Goal: Information Seeking & Learning: Learn about a topic

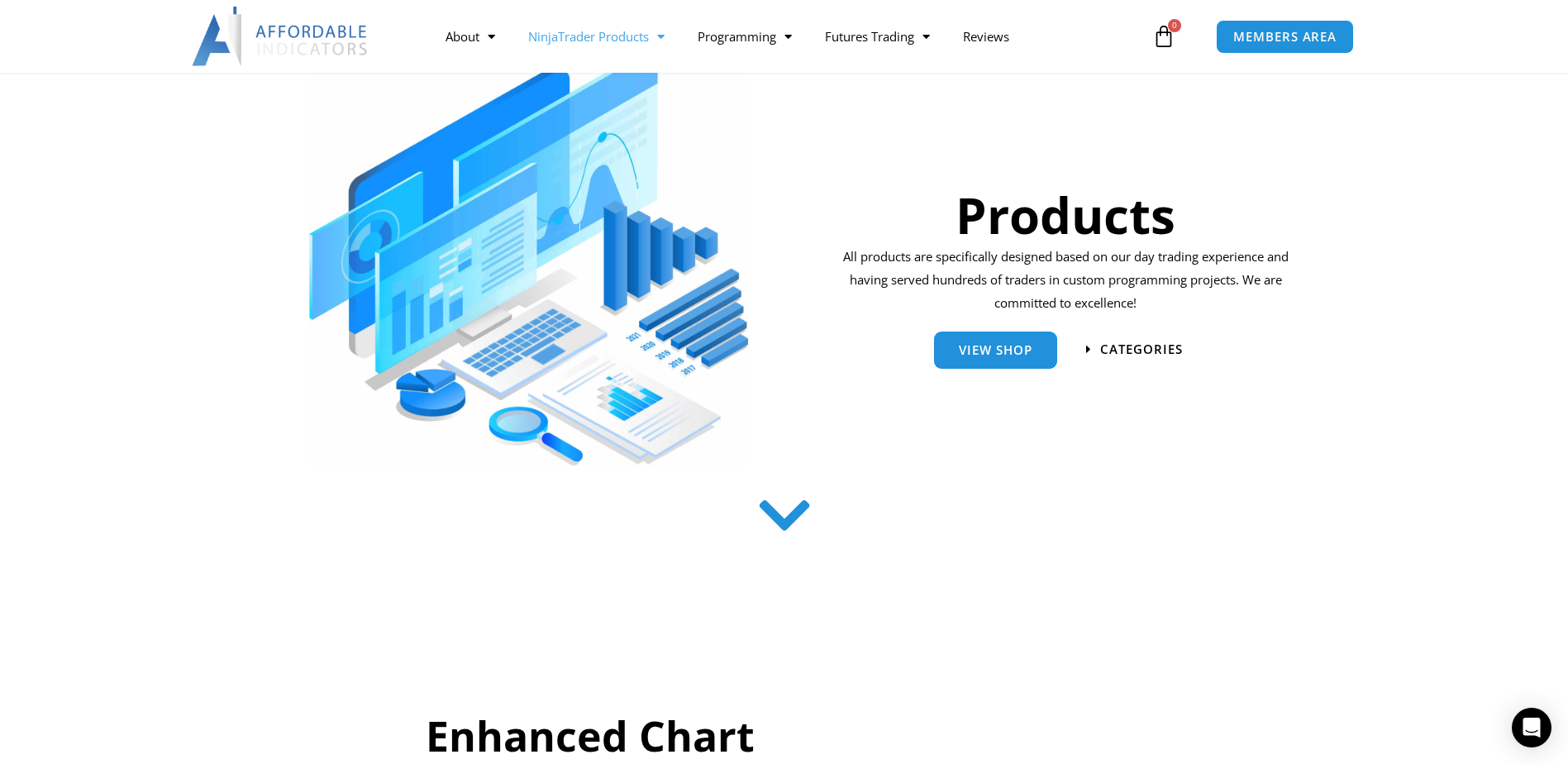
scroll to position [248, 0]
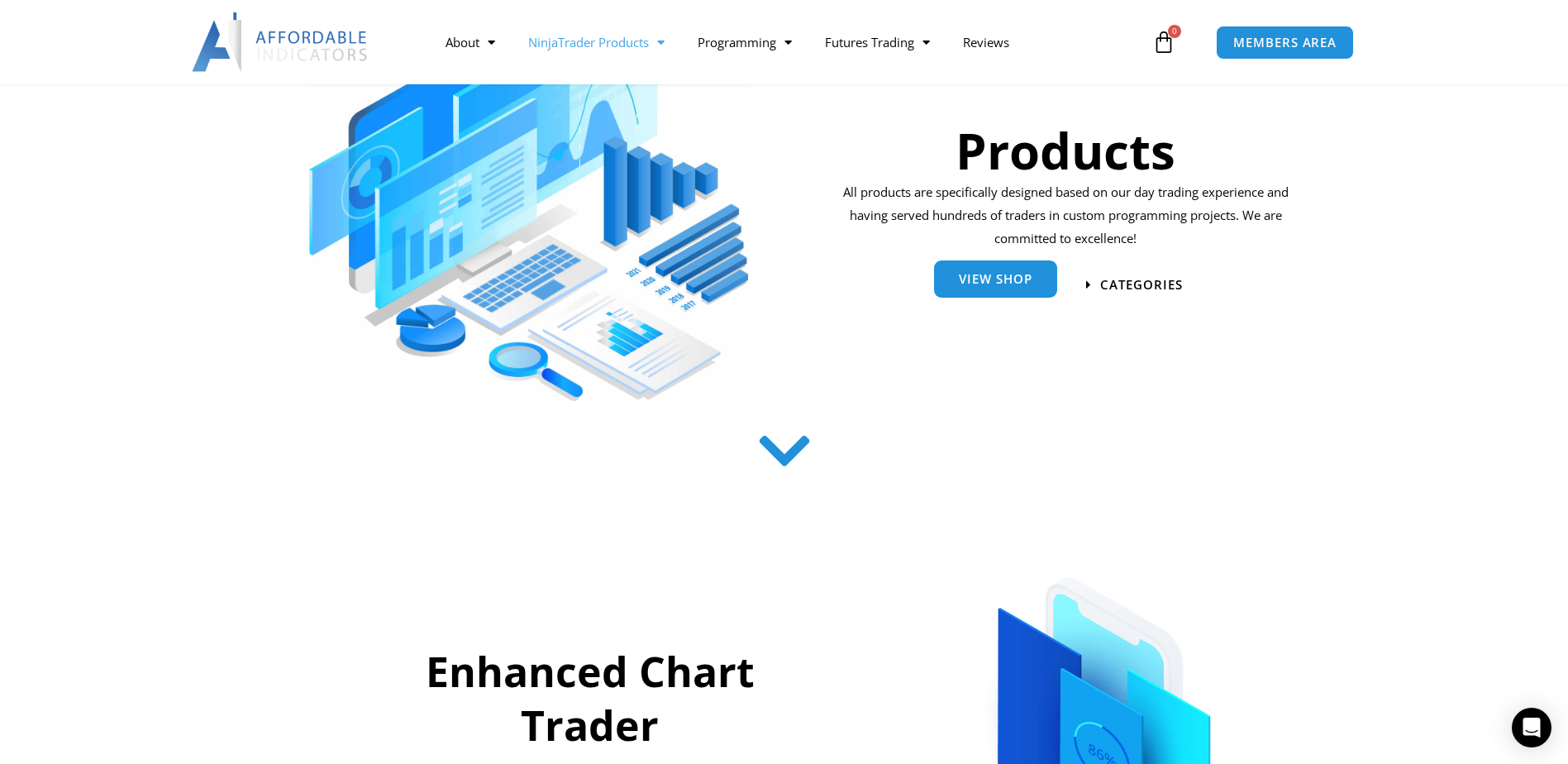
click at [998, 273] on span "View Shop" at bounding box center [995, 278] width 73 height 13
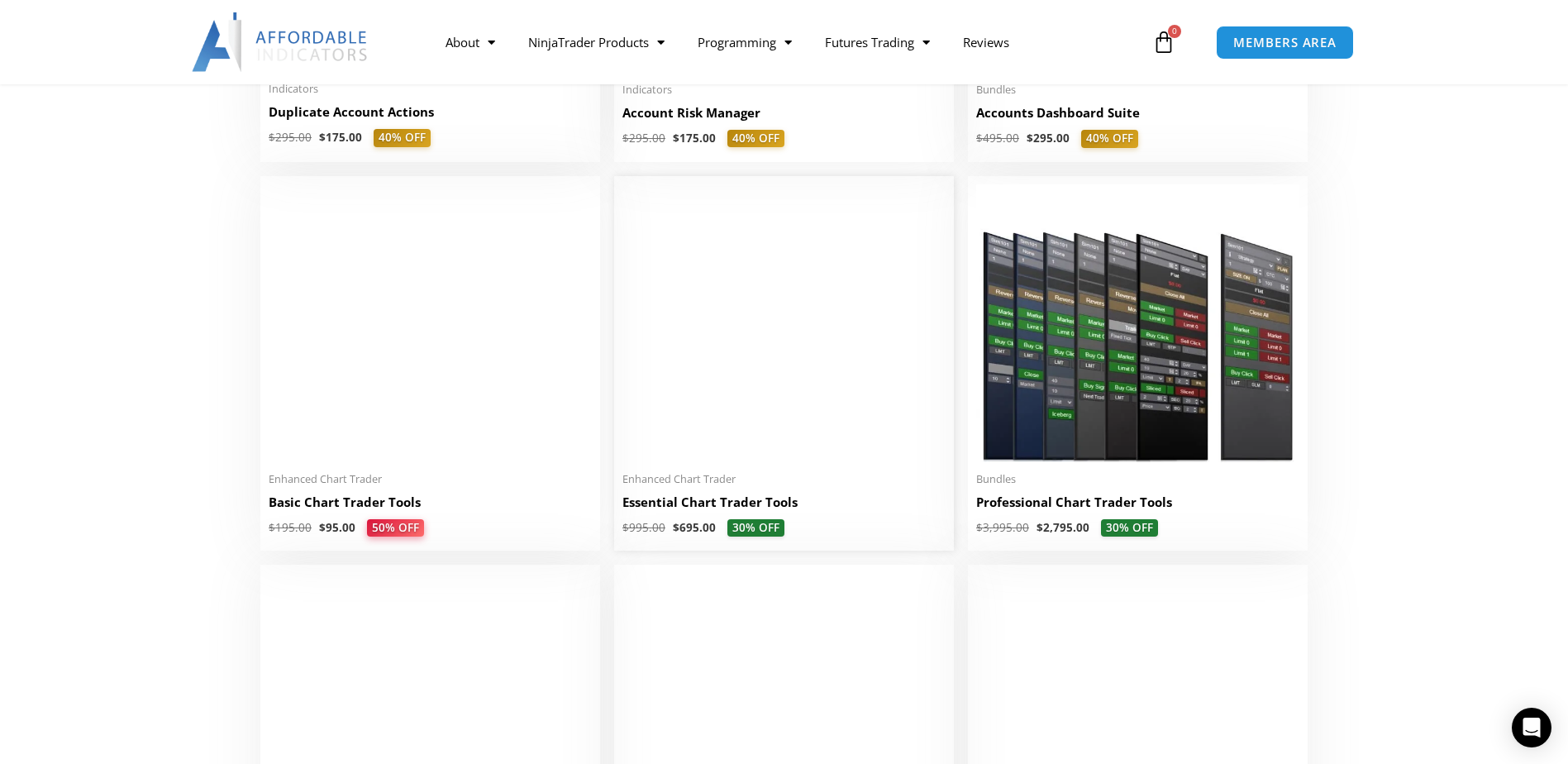
scroll to position [165, 0]
